Goal: Transaction & Acquisition: Purchase product/service

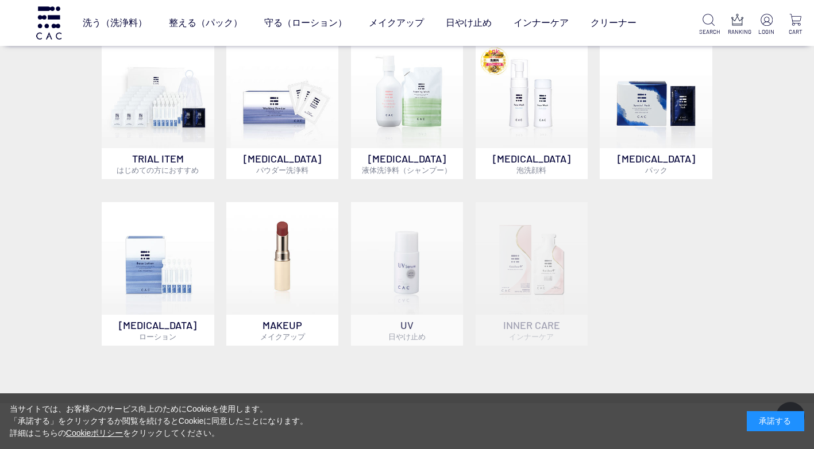
scroll to position [517, 0]
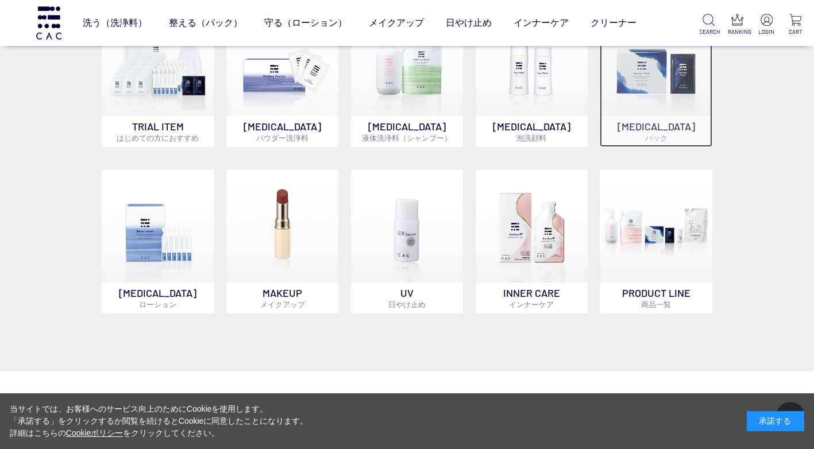
click at [667, 144] on p "SKIN CARE パック" at bounding box center [655, 131] width 113 height 31
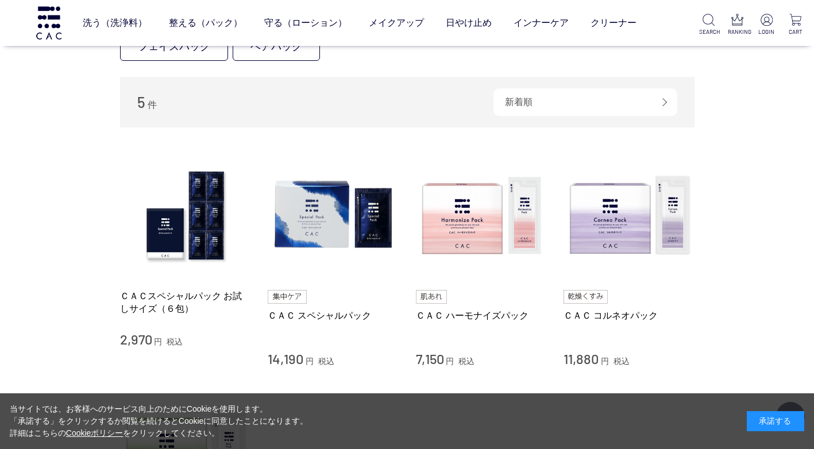
scroll to position [115, 0]
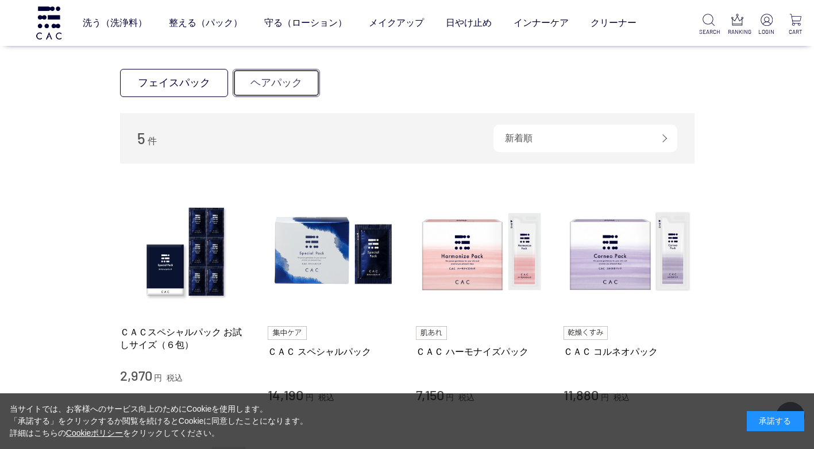
click at [239, 84] on link "ヘアパック" at bounding box center [276, 83] width 87 height 28
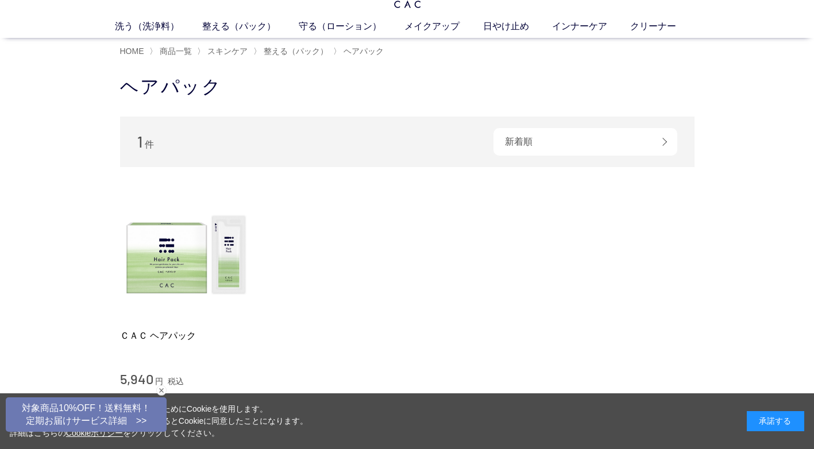
scroll to position [57, 0]
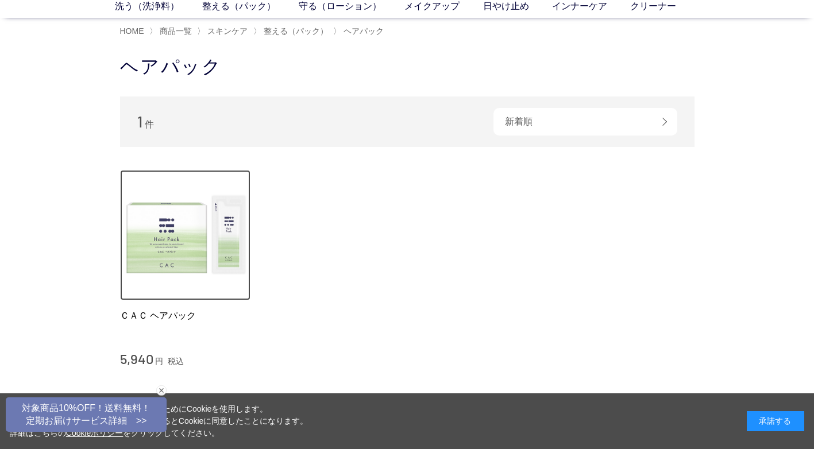
click at [204, 215] on img at bounding box center [185, 235] width 131 height 131
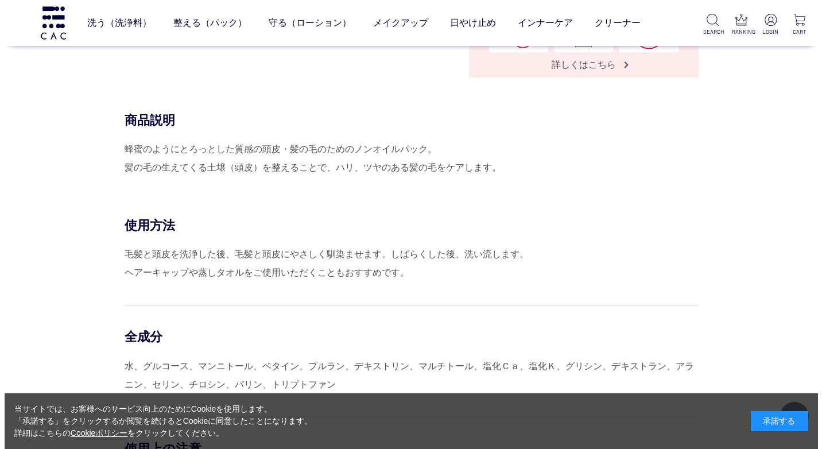
scroll to position [230, 0]
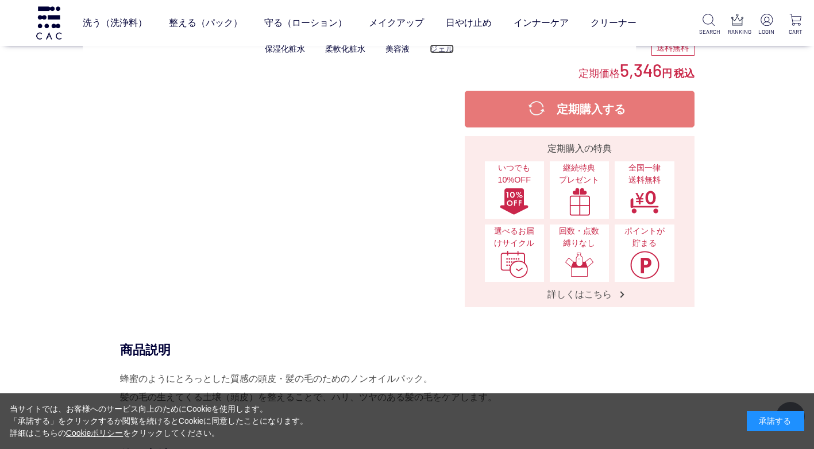
click at [435, 53] on link "ジェル" at bounding box center [442, 48] width 24 height 9
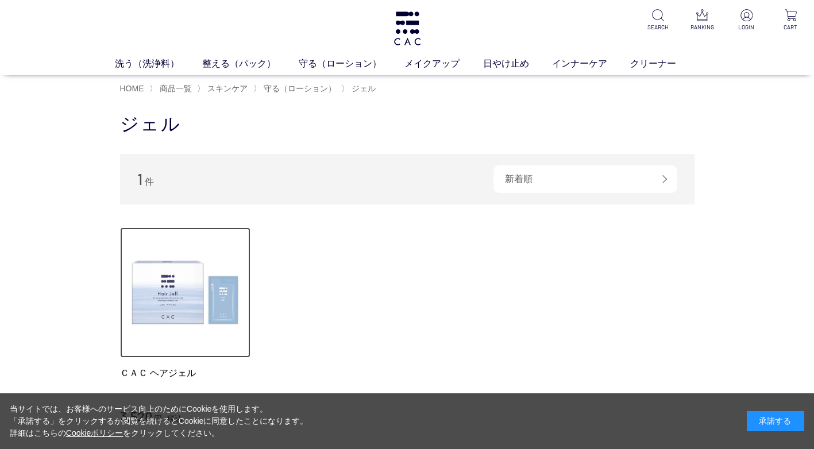
click at [171, 289] on img at bounding box center [185, 292] width 131 height 131
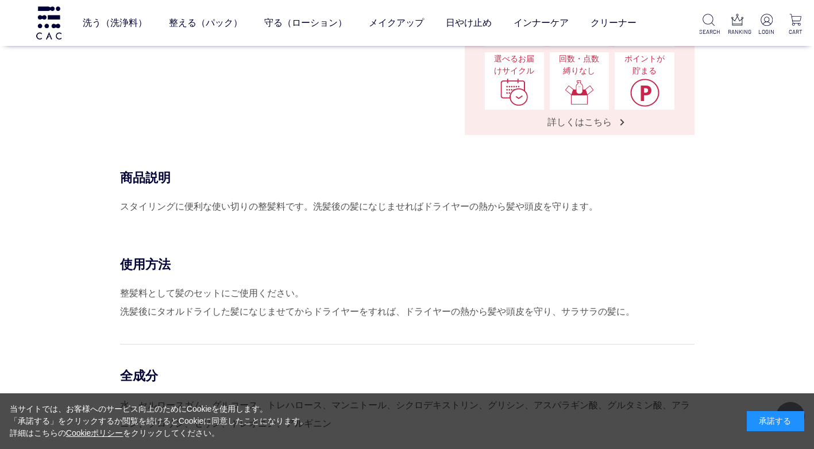
scroll to position [517, 0]
